Goal: Task Accomplishment & Management: Complete application form

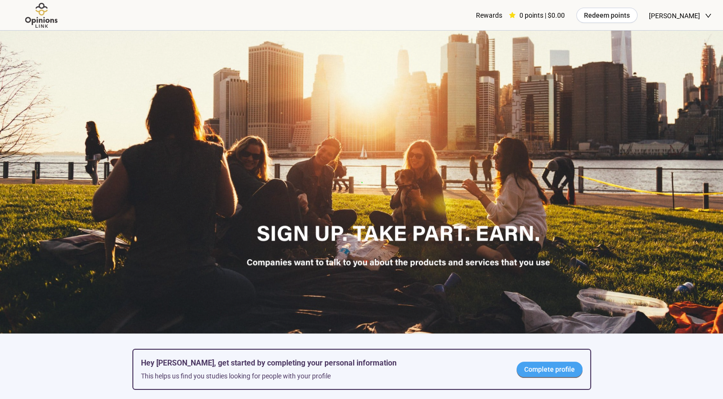
click at [542, 369] on span "Complete profile" at bounding box center [549, 369] width 51 height 11
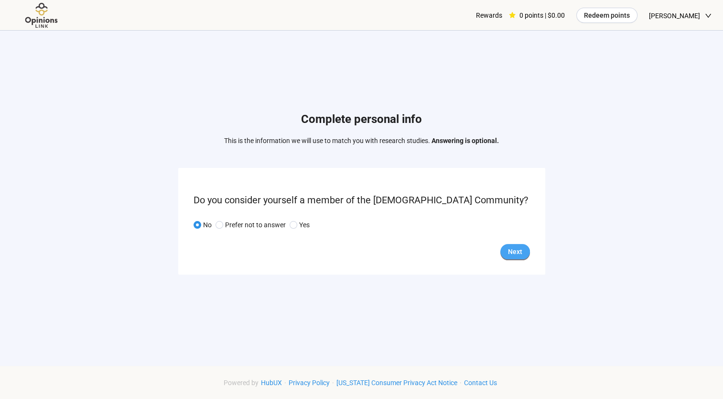
click at [512, 244] on button "Next" at bounding box center [516, 251] width 30 height 15
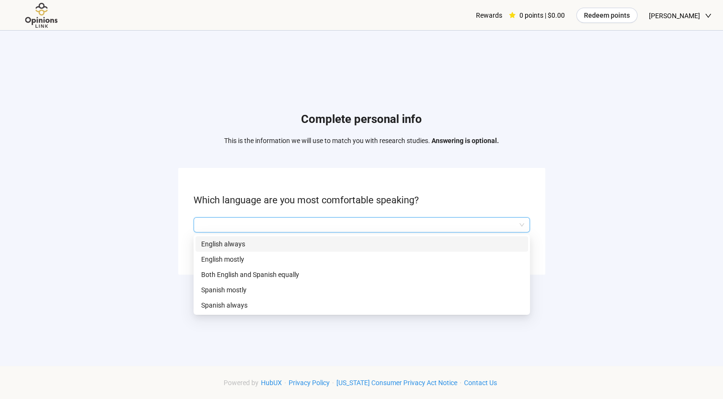
click at [262, 223] on input "search" at bounding box center [361, 225] width 325 height 14
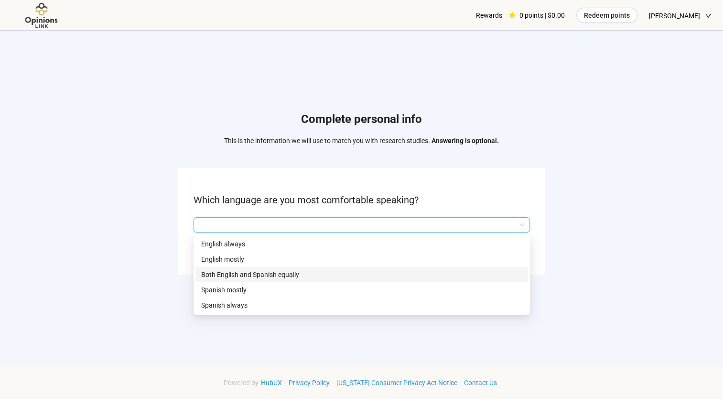
click at [267, 272] on p "Both English and Spanish equally" at bounding box center [361, 274] width 321 height 11
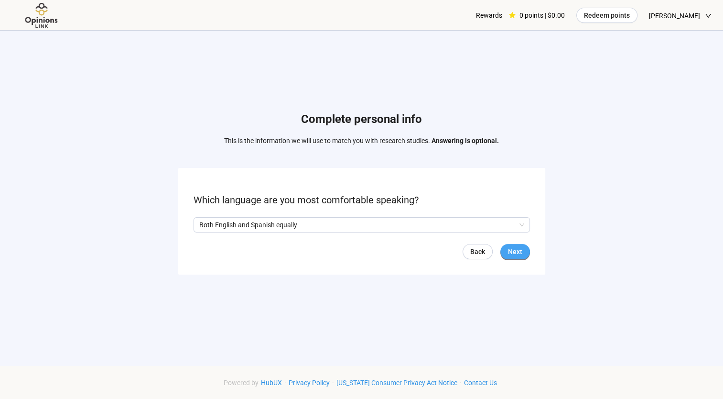
click at [508, 245] on button "Next" at bounding box center [516, 251] width 30 height 15
click at [516, 248] on span "Next" at bounding box center [515, 251] width 14 height 11
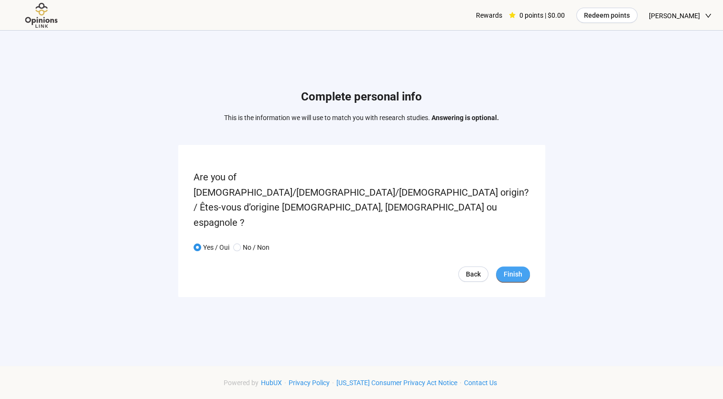
click at [518, 269] on span "Finish" at bounding box center [513, 274] width 19 height 11
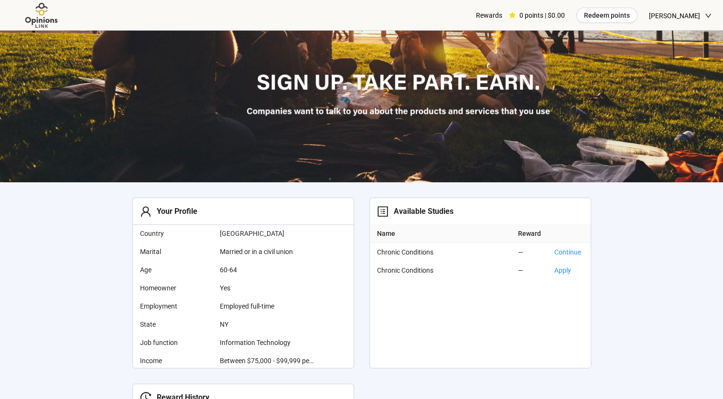
scroll to position [144, 0]
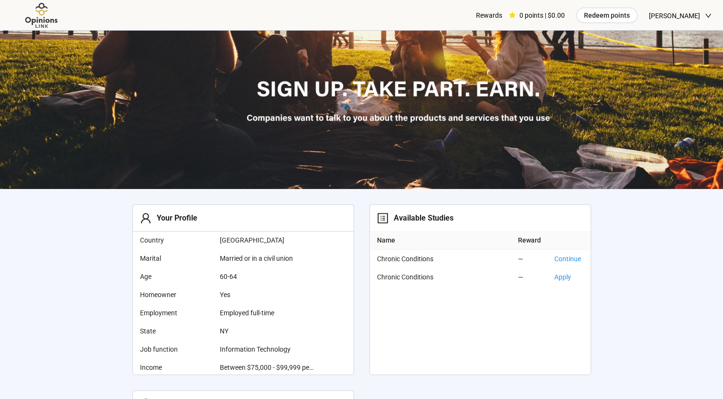
click at [226, 277] on span "60-64" at bounding box center [268, 276] width 96 height 11
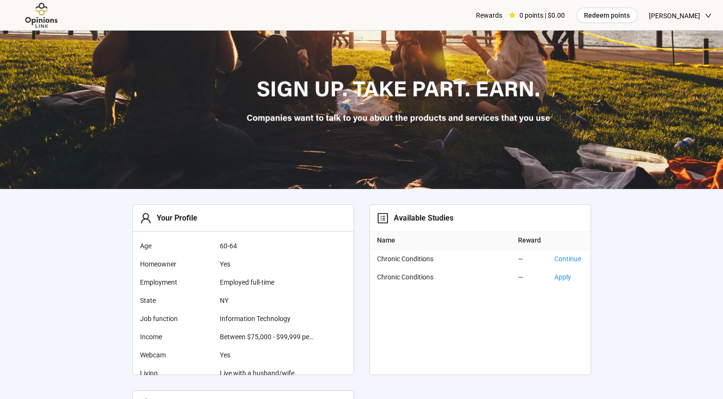
scroll to position [0, 0]
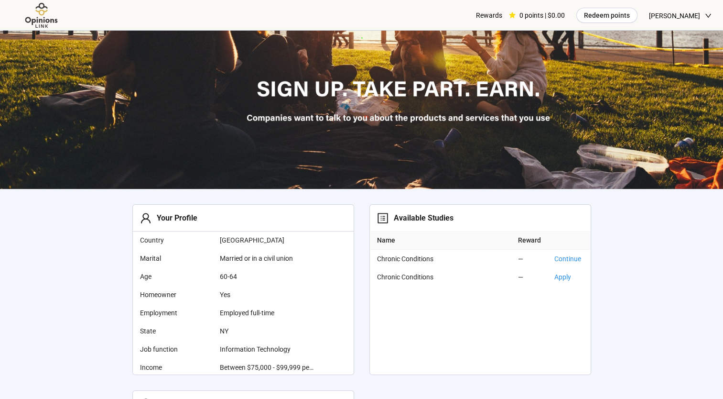
click at [236, 275] on span "60-64" at bounding box center [268, 276] width 96 height 11
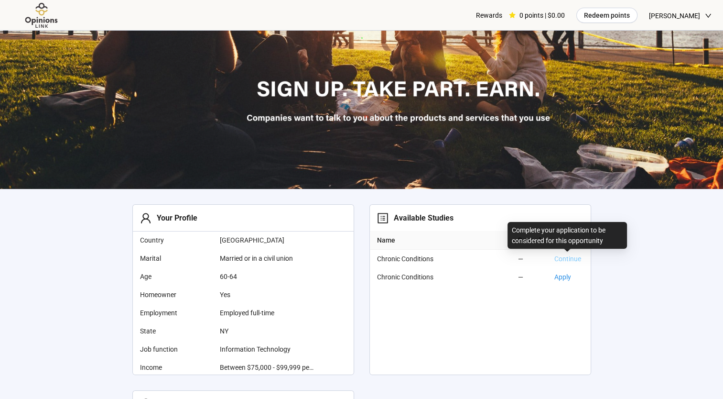
click at [562, 257] on link "Continue" at bounding box center [568, 259] width 27 height 8
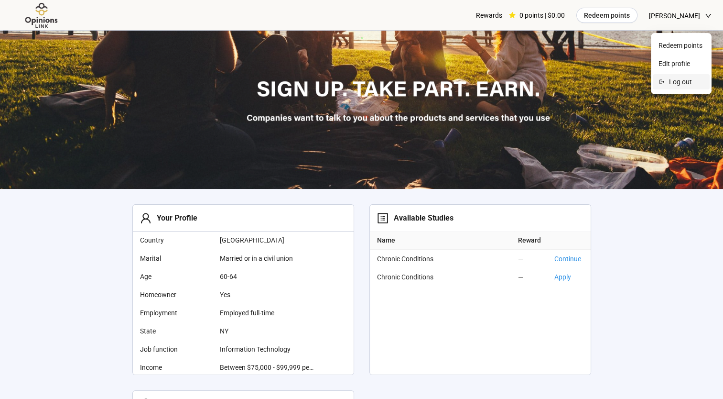
click at [676, 78] on span "Log out" at bounding box center [686, 81] width 35 height 11
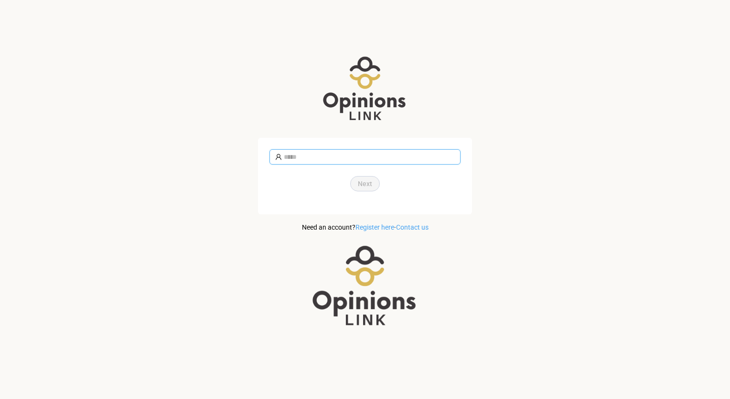
type input "**********"
